Goal: Check status

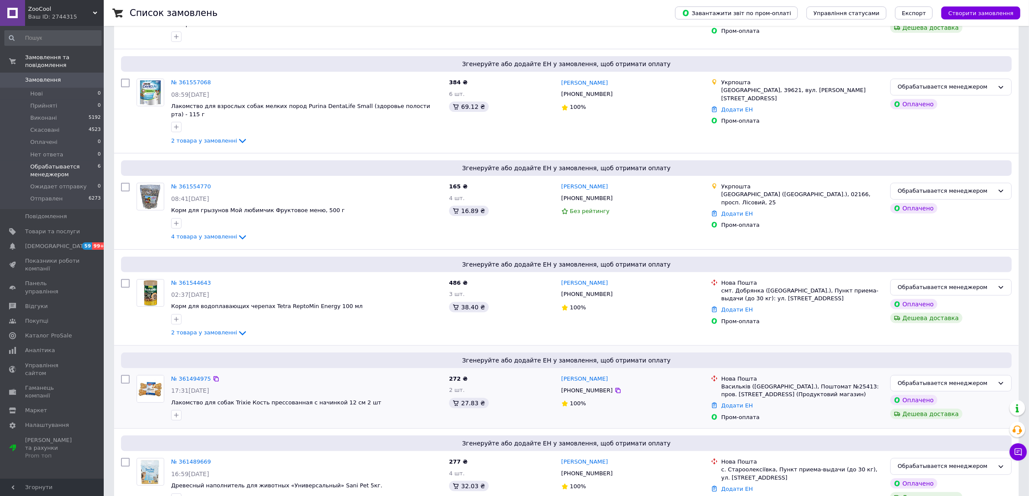
scroll to position [271, 0]
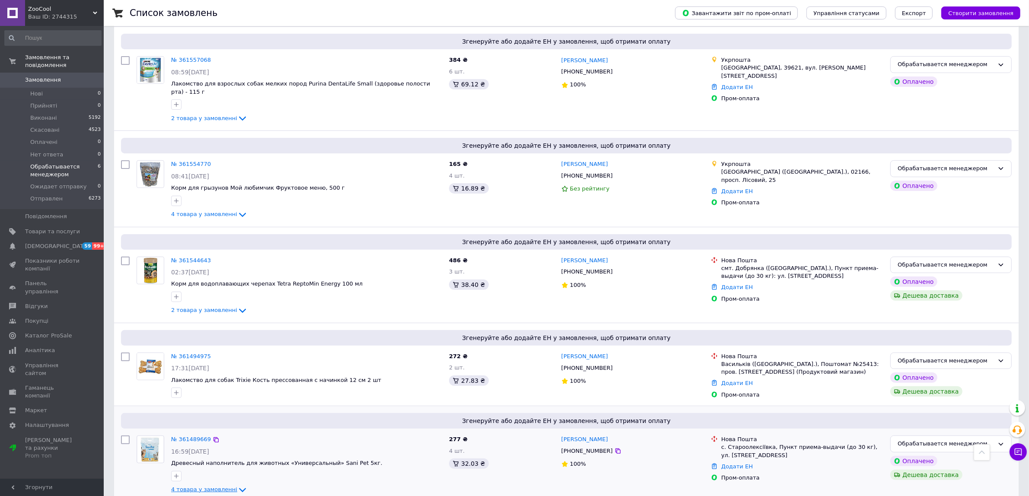
click at [181, 486] on span "4 товара у замовленні" at bounding box center [204, 489] width 66 height 6
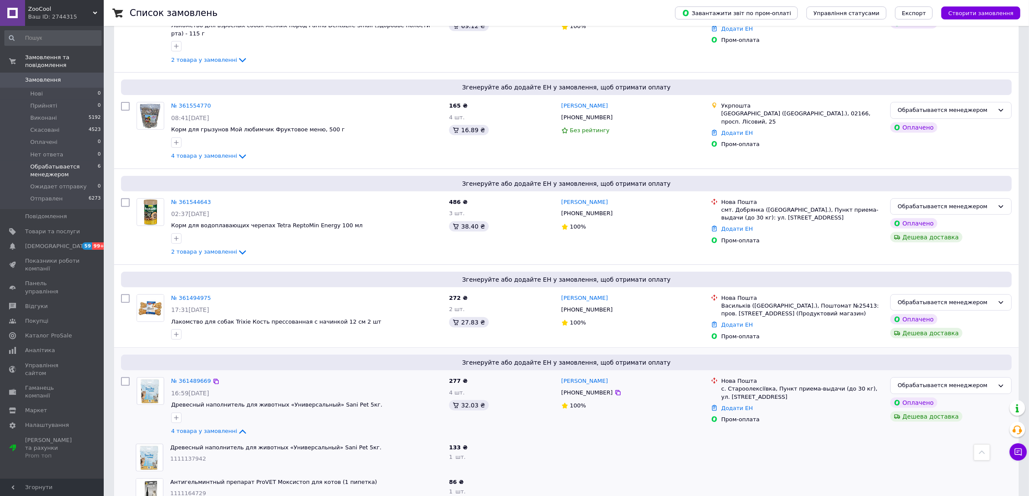
scroll to position [410, 0]
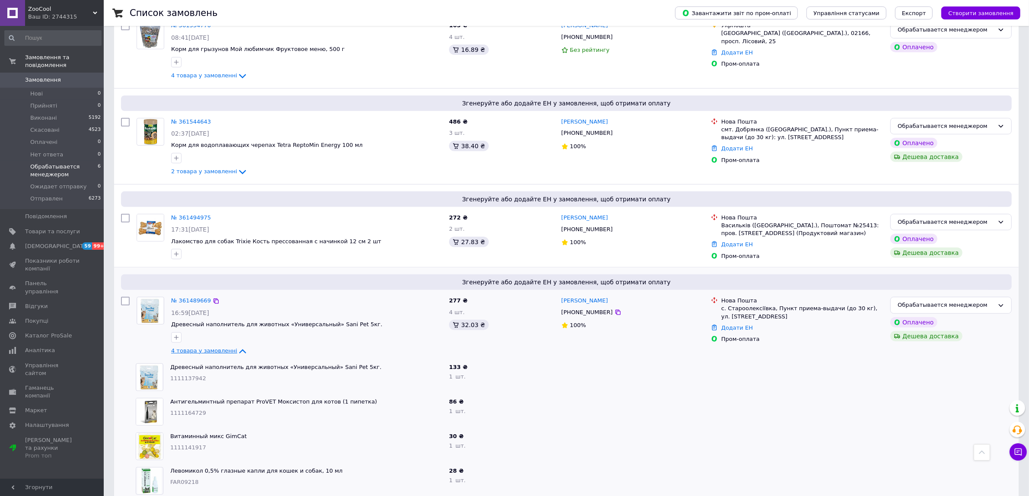
click at [222, 347] on span "4 товара у замовленні" at bounding box center [204, 350] width 66 height 6
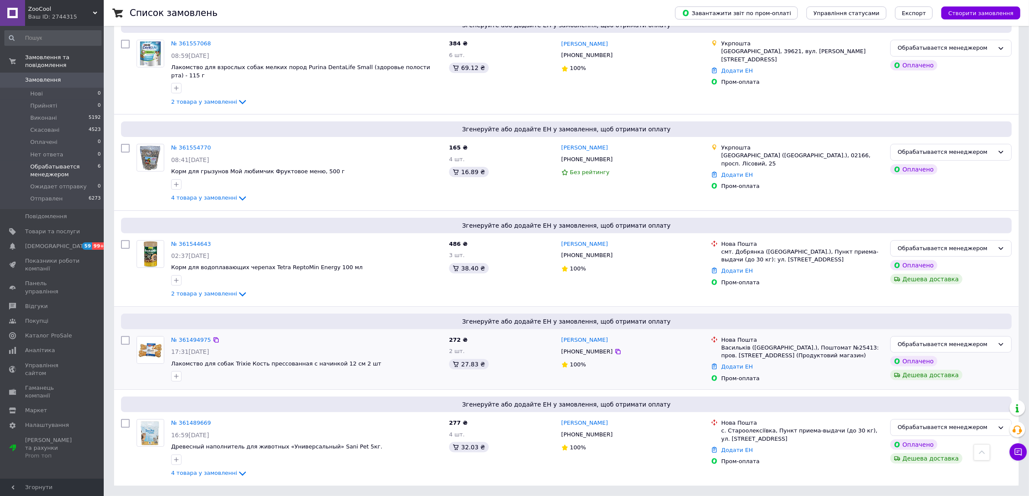
scroll to position [271, 0]
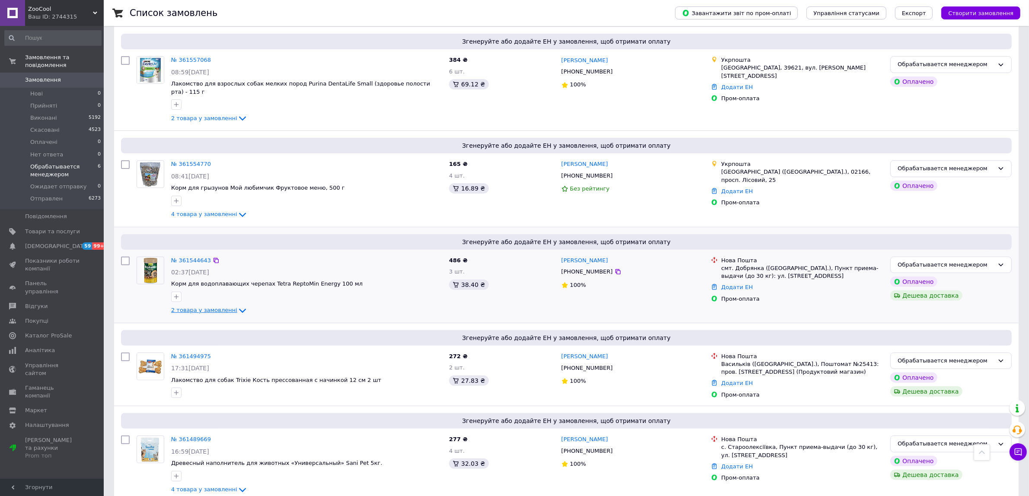
click at [187, 307] on span "2 товара у замовленні" at bounding box center [204, 310] width 66 height 6
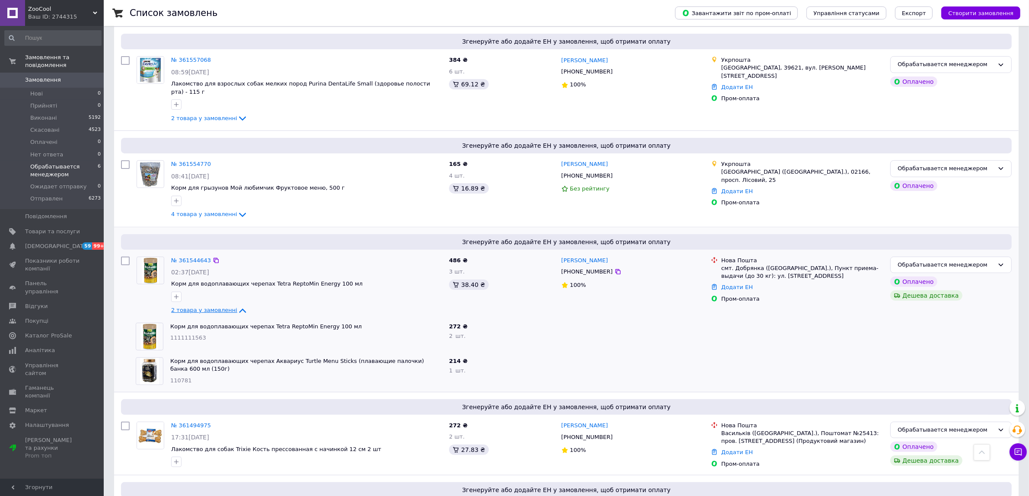
click at [188, 307] on span "2 товара у замовленні" at bounding box center [204, 310] width 66 height 6
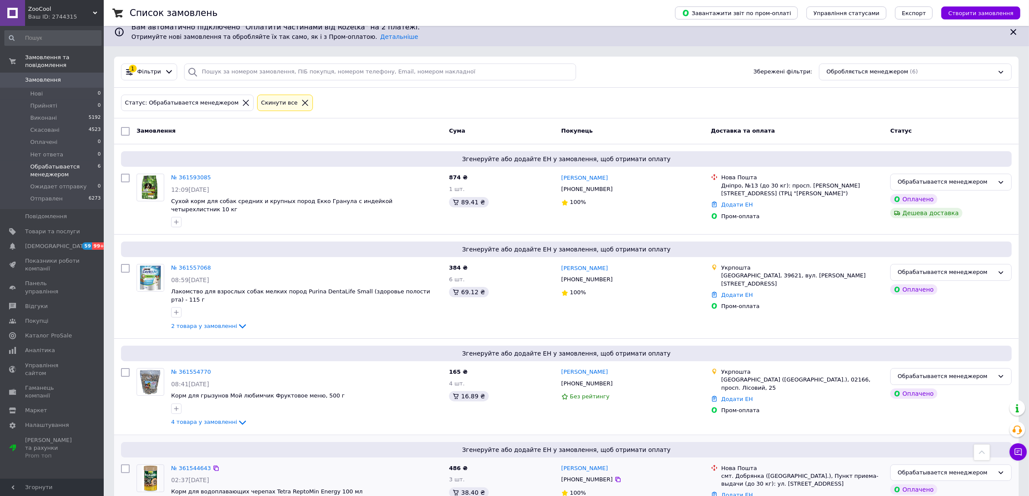
scroll to position [55, 0]
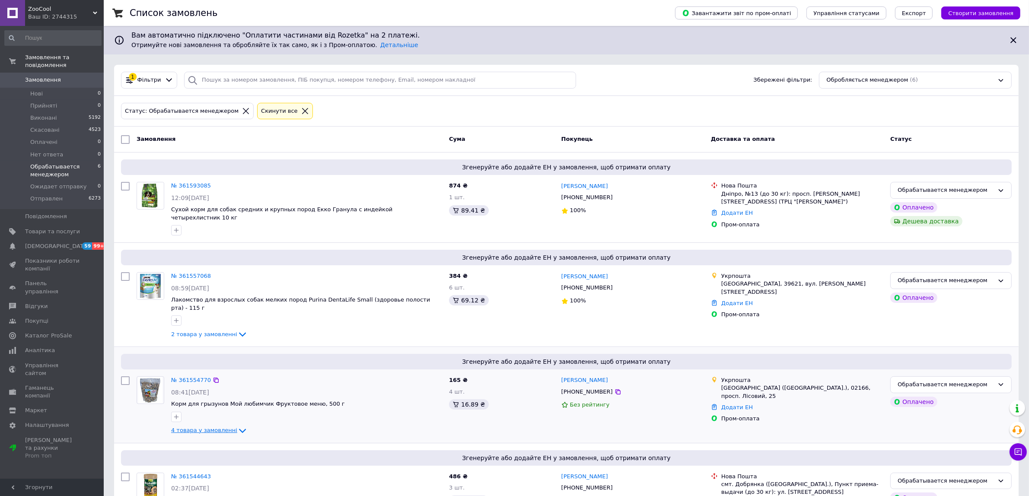
click at [227, 427] on span "4 товара у замовленні" at bounding box center [204, 430] width 66 height 6
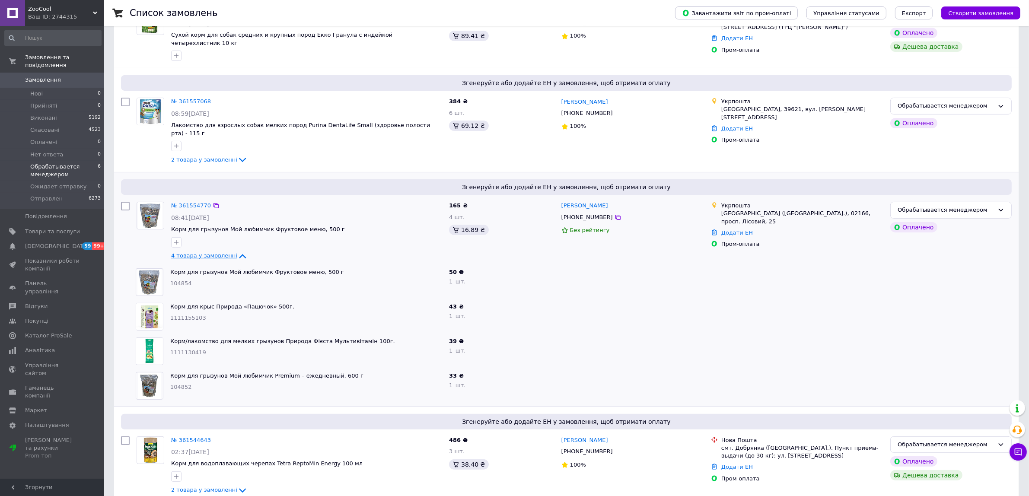
scroll to position [271, 0]
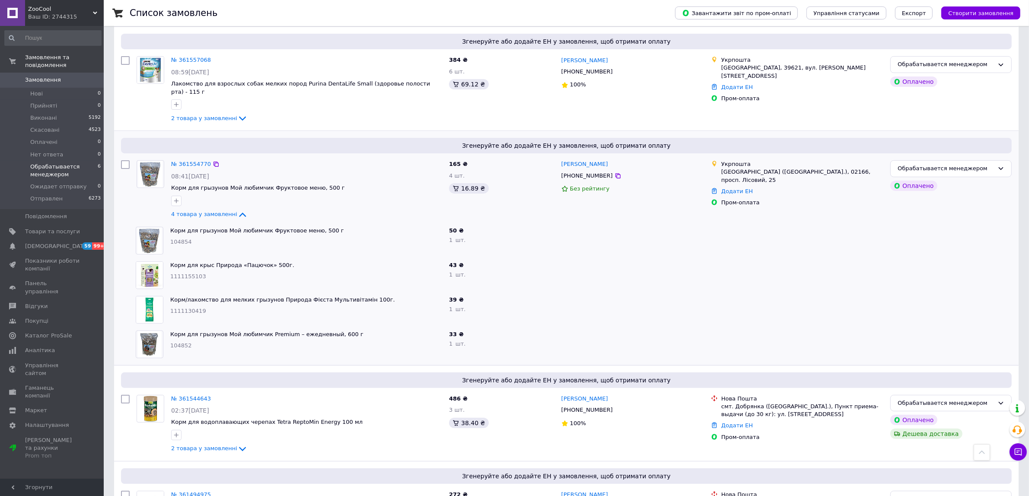
click at [217, 194] on div at bounding box center [306, 201] width 274 height 14
click at [217, 211] on span "4 товара у замовленні" at bounding box center [204, 214] width 66 height 6
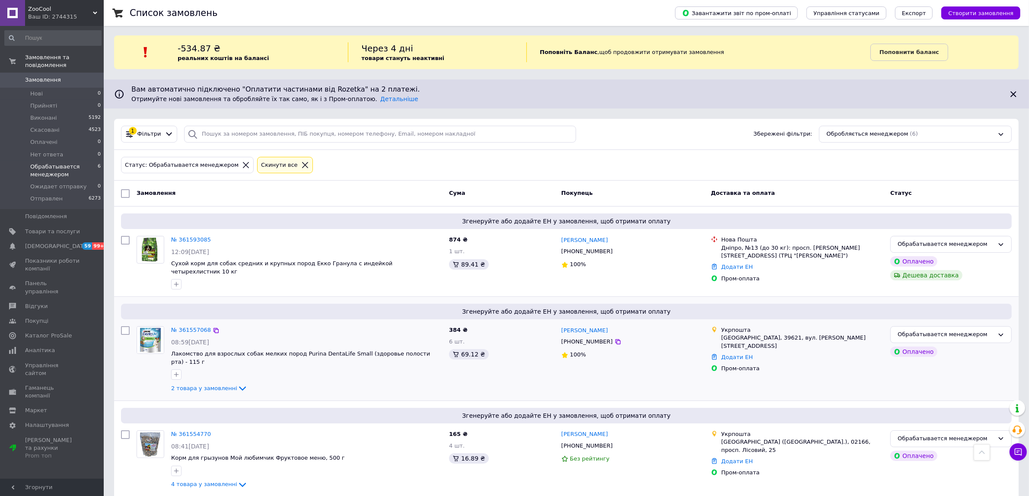
scroll to position [0, 0]
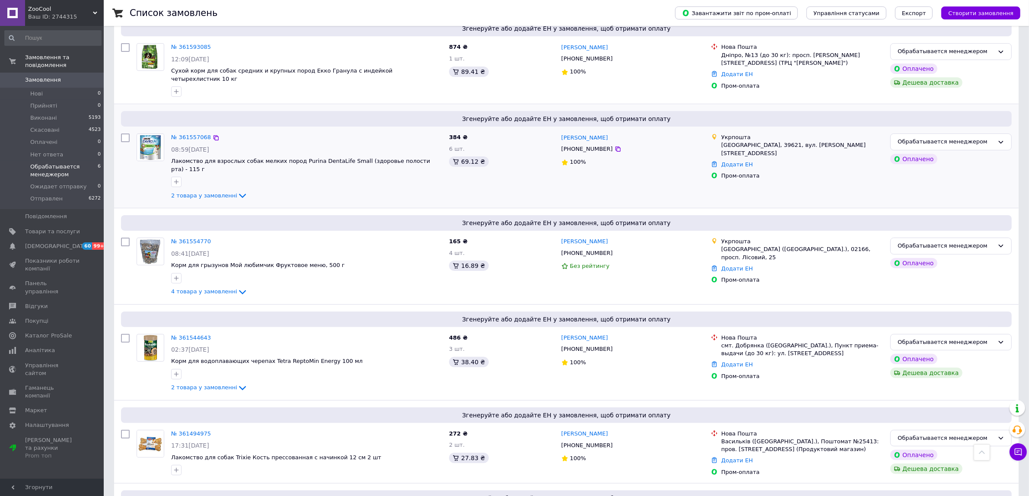
scroll to position [271, 0]
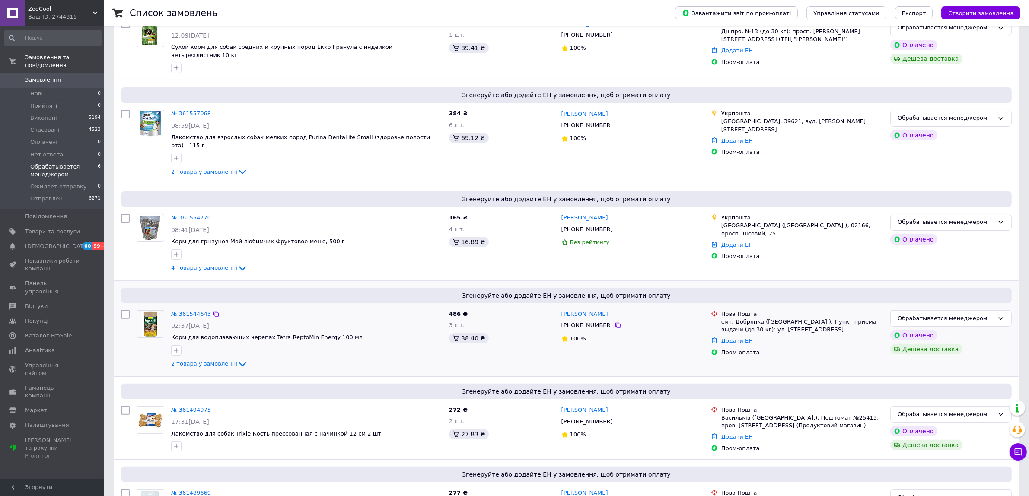
scroll to position [271, 0]
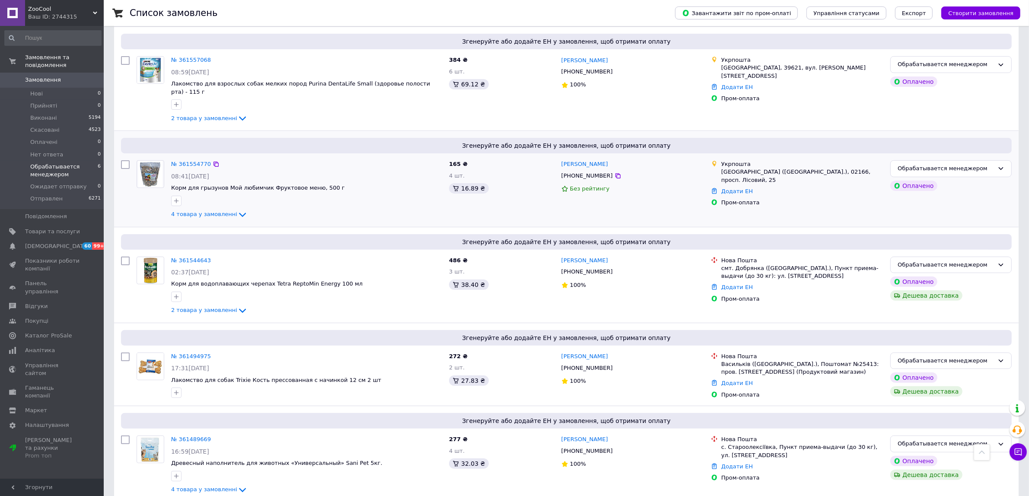
click at [197, 193] on div "№ 361554770 08:41, 12.09.2025 Корм для грызунов Мой любимчик Фруктовое меню, 50…" at bounding box center [307, 190] width 278 height 66
click at [198, 211] on link "4 товара у замовленні" at bounding box center [209, 214] width 76 height 6
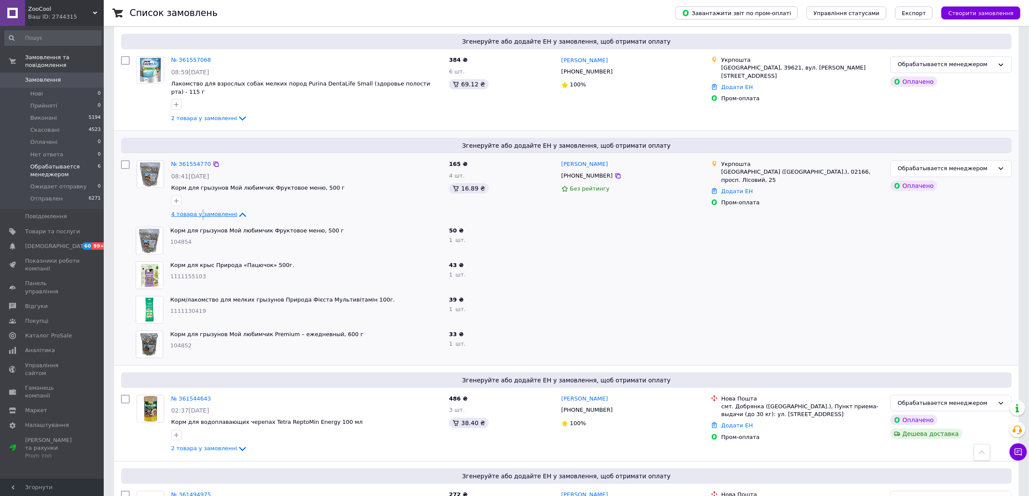
click at [198, 211] on link "4 товара у замовленні" at bounding box center [209, 214] width 76 height 6
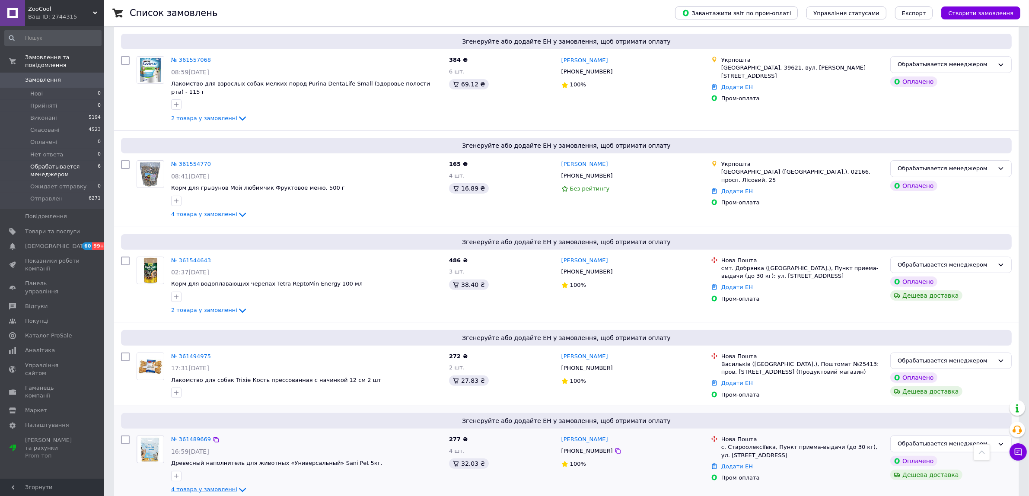
click at [184, 486] on span "4 товара у замовленні" at bounding box center [204, 489] width 66 height 6
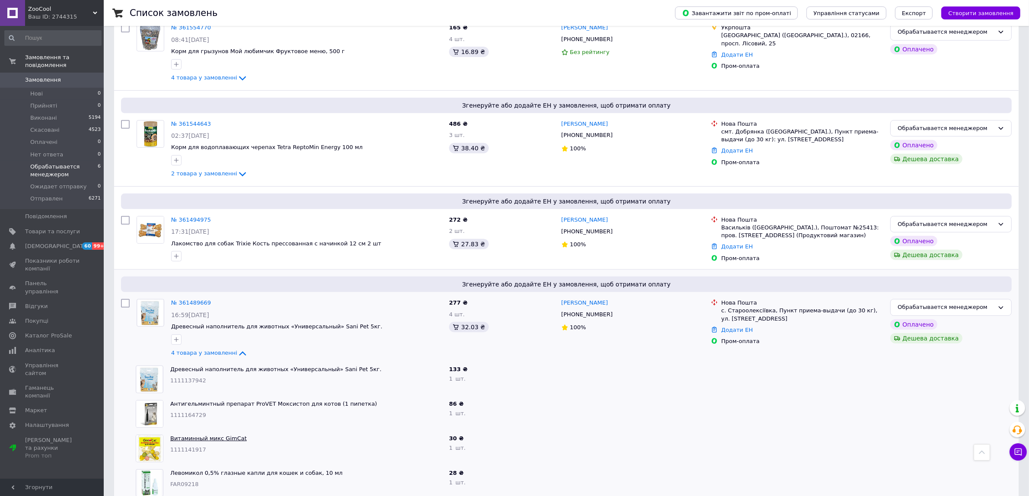
scroll to position [410, 0]
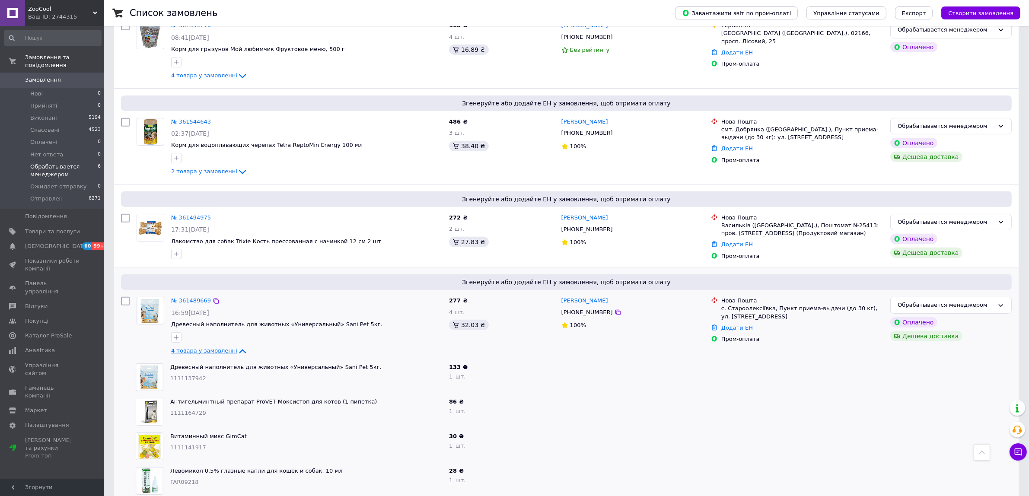
click at [208, 347] on span "4 товара у замовленні" at bounding box center [204, 350] width 66 height 6
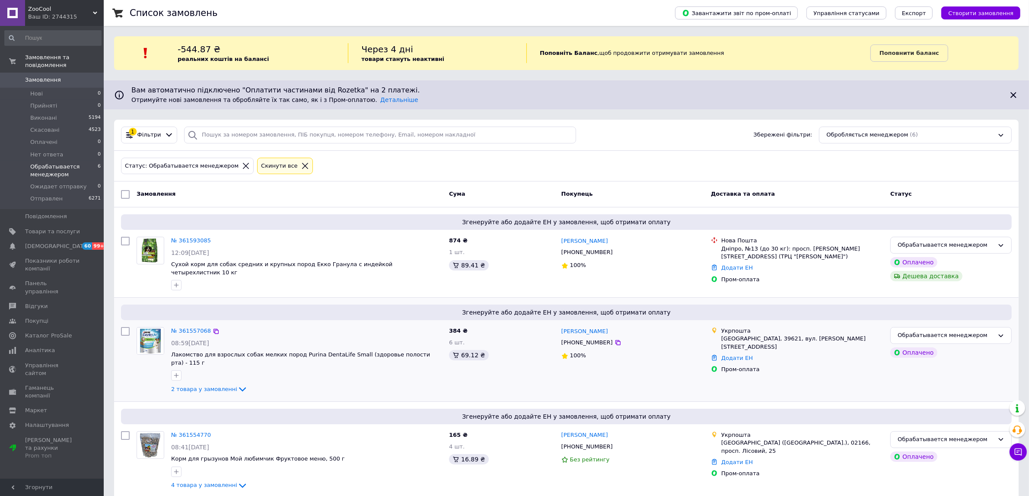
scroll to position [271, 0]
